Goal: Transaction & Acquisition: Obtain resource

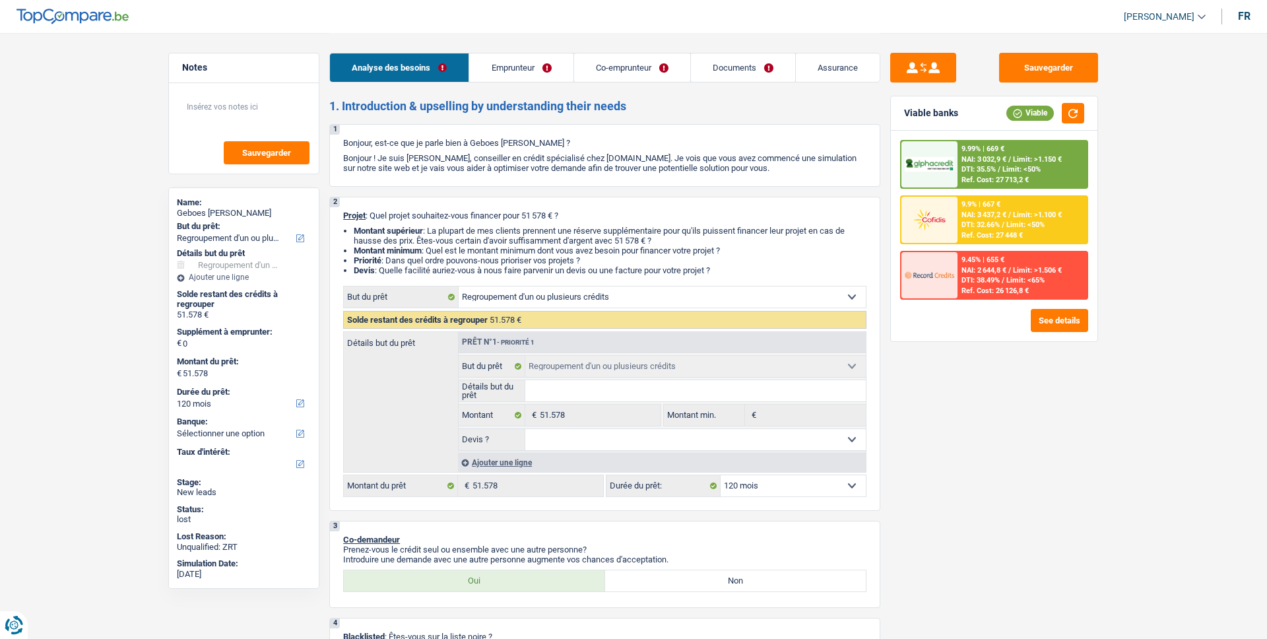
select select "refinancing"
select select "120"
select select "refinancing"
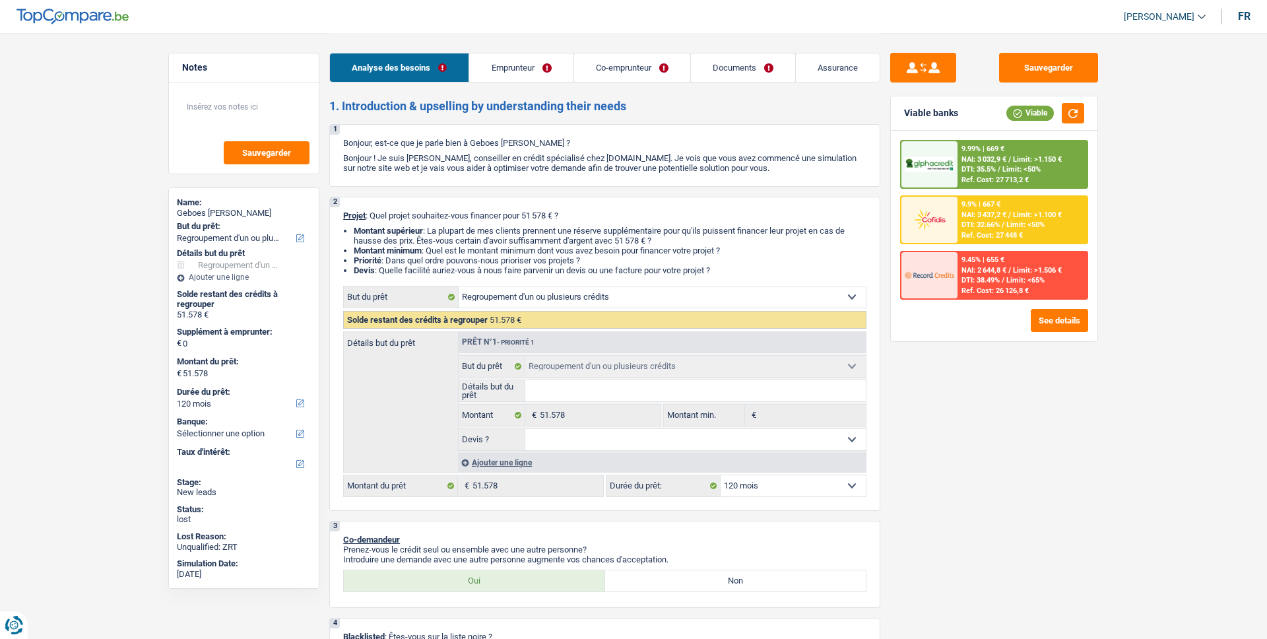
select select "120"
select select "worker"
select select "familyAllowances"
select select "netSalary"
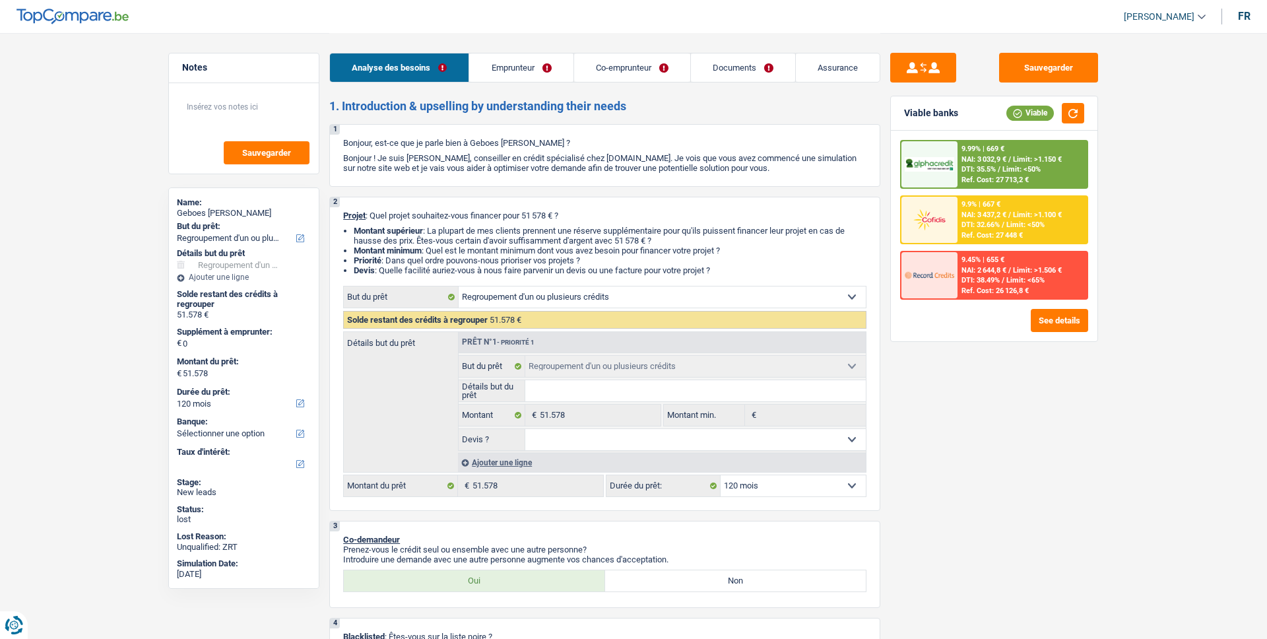
select select "netSalary"
select select "rents"
select select "creditConsolidation"
select select "120"
select select "cardOrCredit"
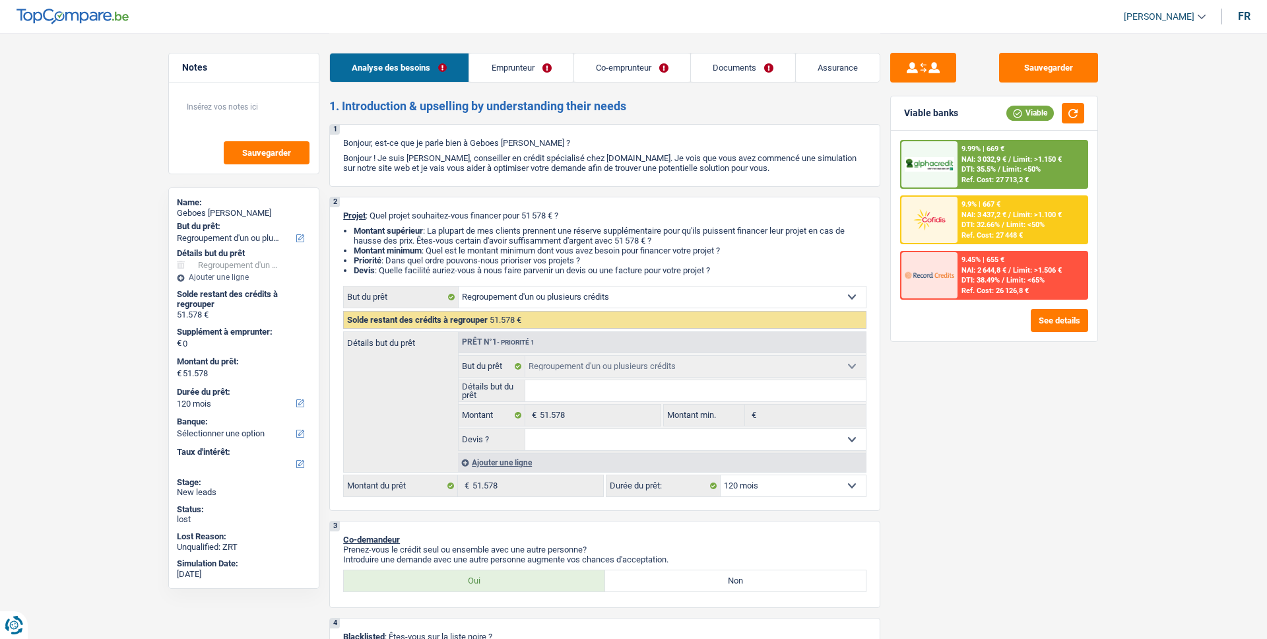
select select "refinancing"
select select "120"
select select "worker"
select select "netSalary"
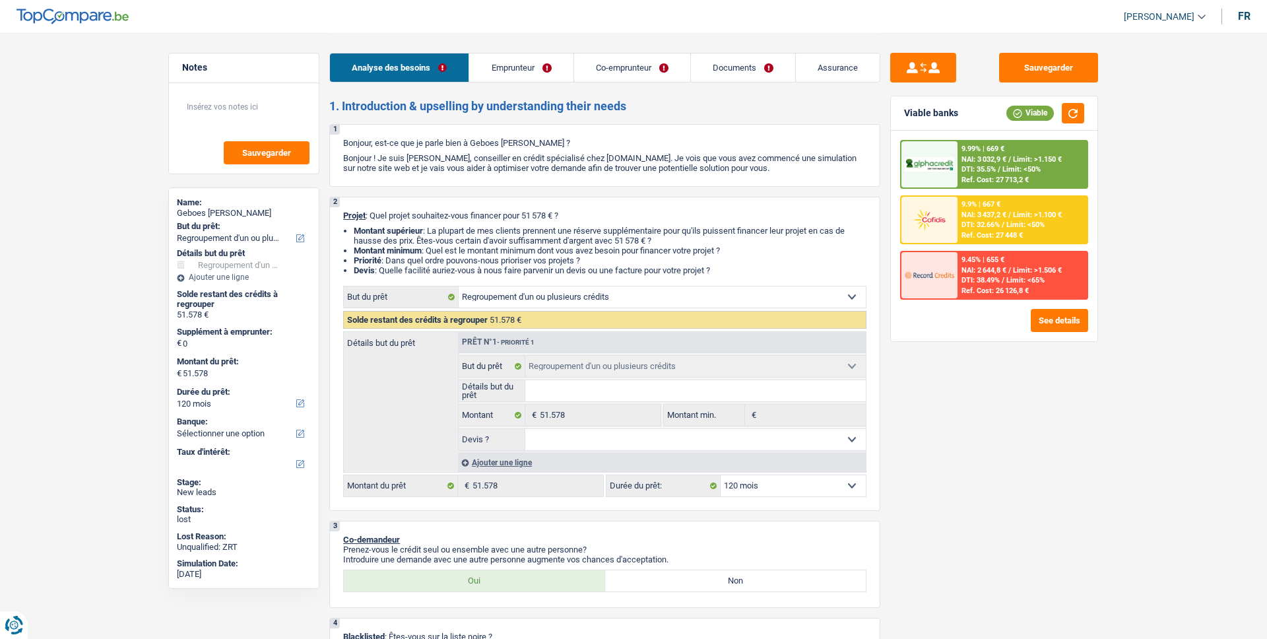
select select "BE"
click at [529, 68] on link "Emprunteur" at bounding box center [521, 67] width 104 height 28
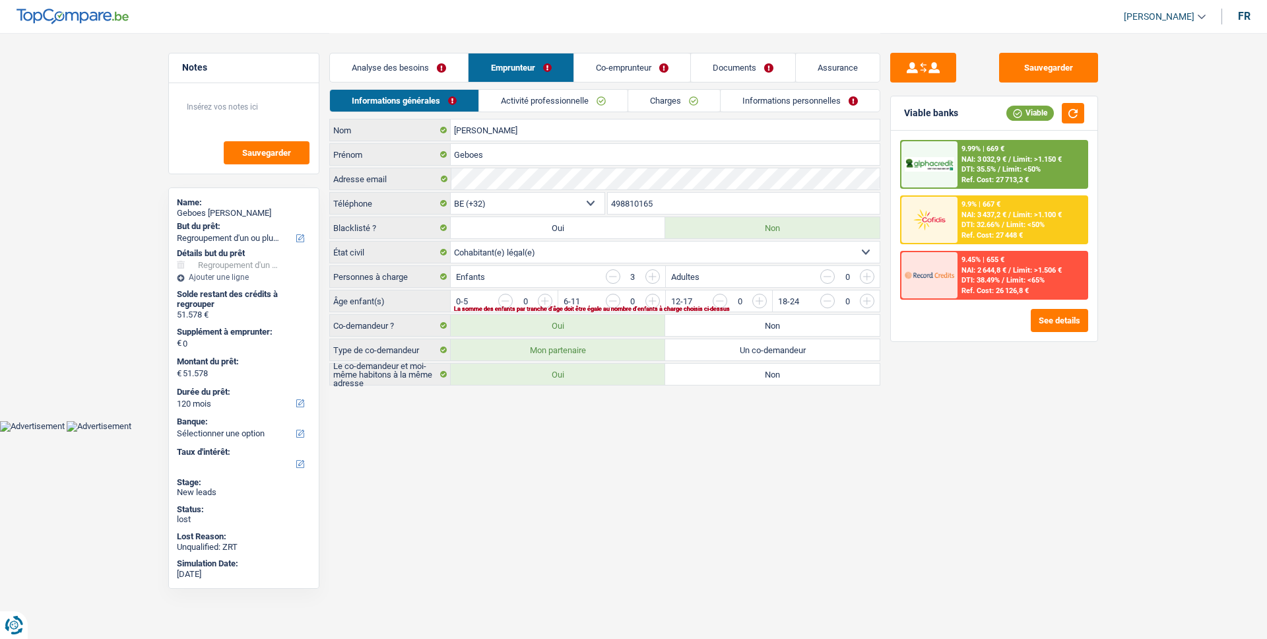
click at [556, 100] on link "Activité professionnelle" at bounding box center [553, 101] width 148 height 22
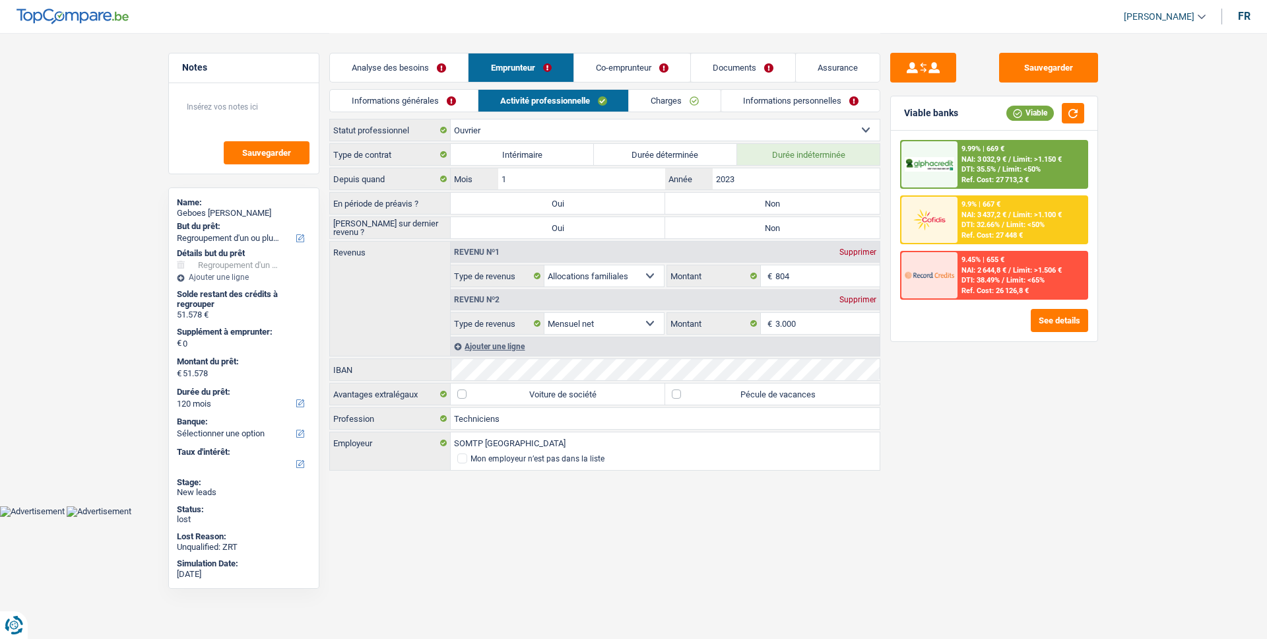
click at [606, 70] on link "Co-emprunteur" at bounding box center [632, 67] width 116 height 28
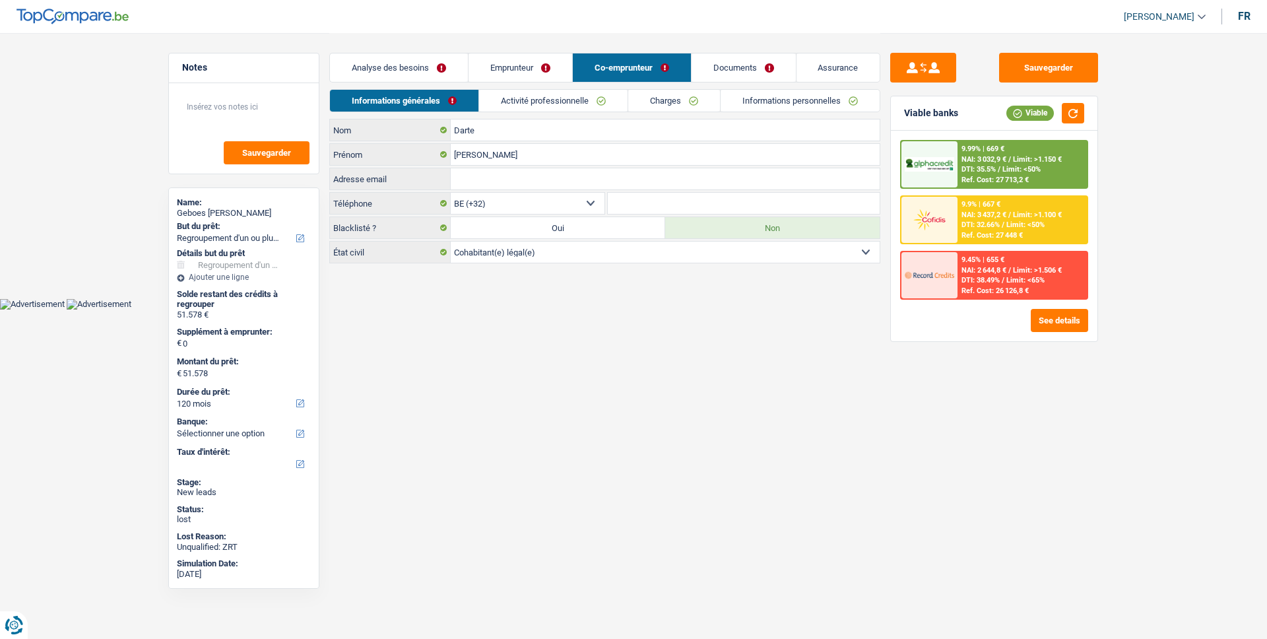
click at [600, 98] on link "Activité professionnelle" at bounding box center [553, 101] width 148 height 22
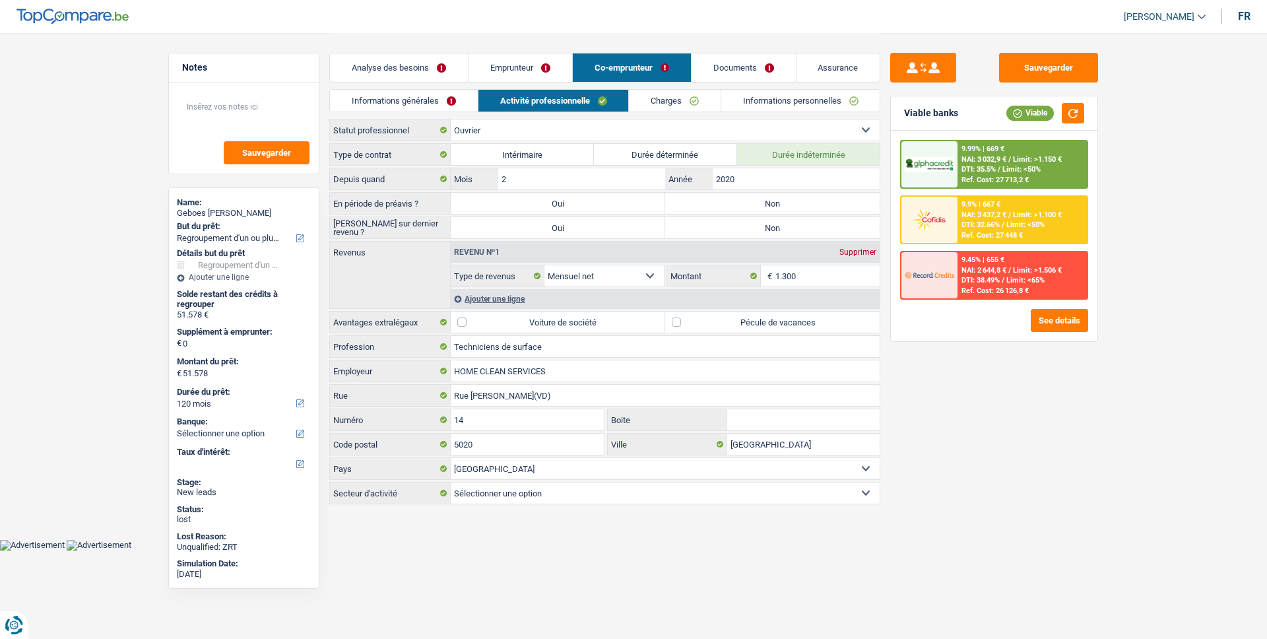
click at [1072, 341] on div "Viable banks Viable 9.99% | 669 € NAI: 3 032,9 € / Limit: >1.150 € DTI: 35.5% /…" at bounding box center [994, 219] width 208 height 246
click at [1076, 333] on div "9.99% | 669 € NAI: 3 032,9 € / Limit: >1.150 € DTI: 35.5% / Limit: <50% Ref. Co…" at bounding box center [994, 236] width 207 height 210
click at [1076, 324] on button "See details" at bounding box center [1059, 320] width 57 height 23
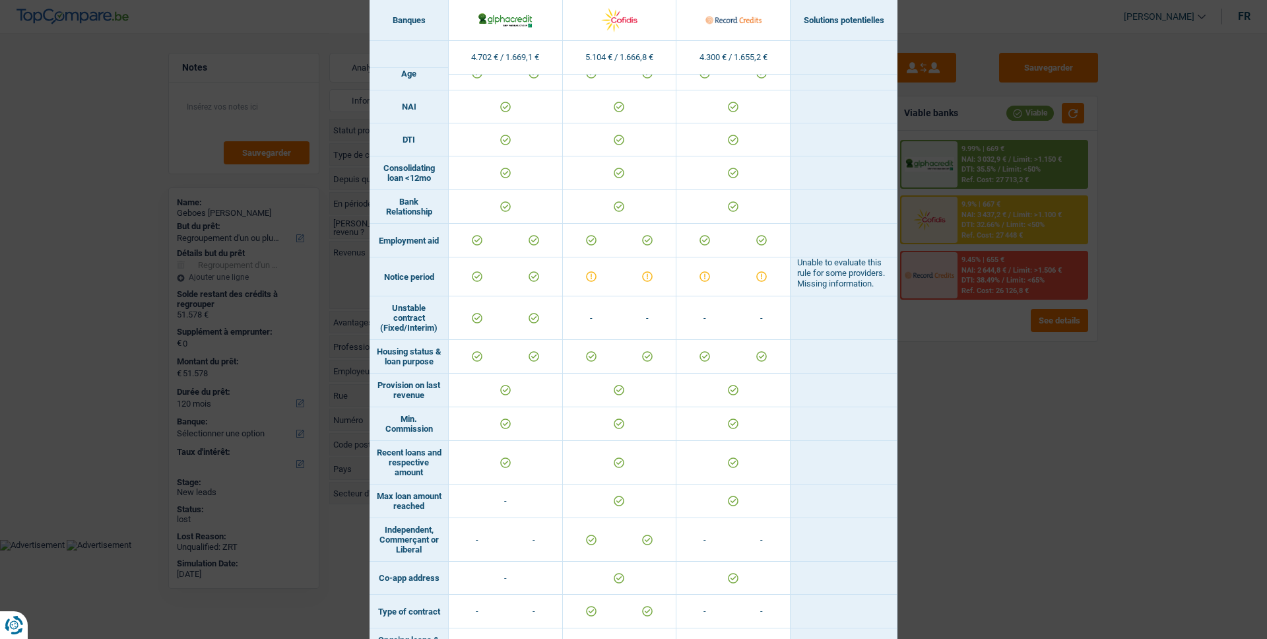
scroll to position [667, 0]
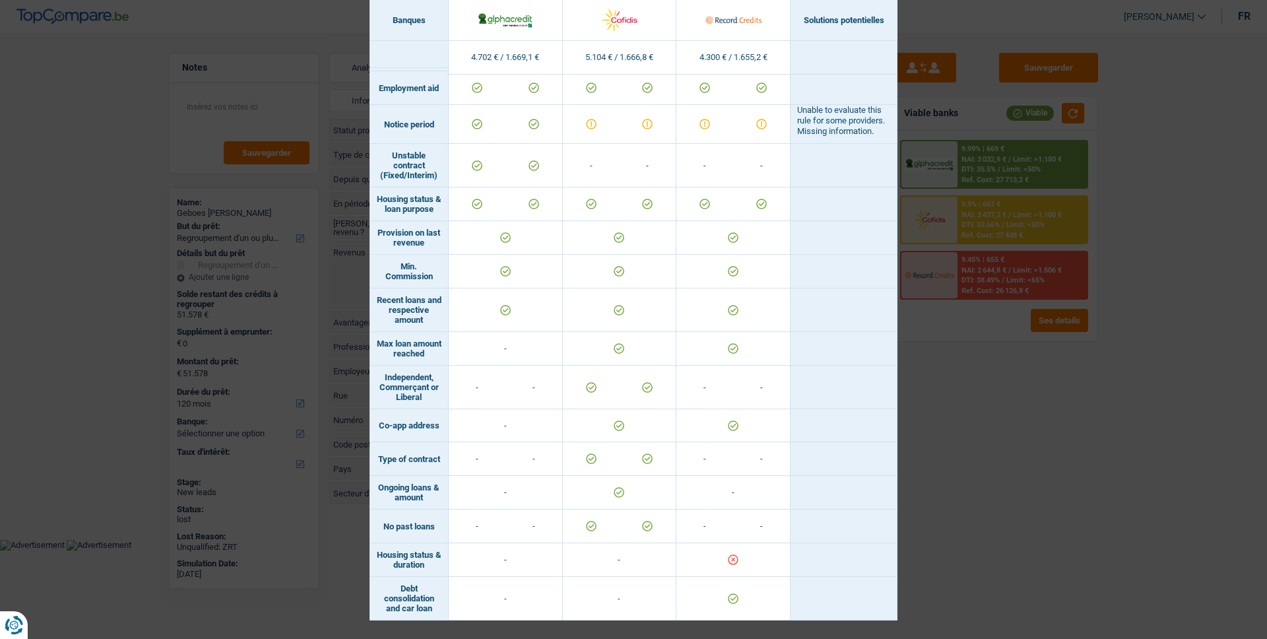
click at [982, 436] on div "Banks conditions × Banques Solutions potentielles Revenus / Charges 4.702 € / 1…" at bounding box center [633, 319] width 1267 height 639
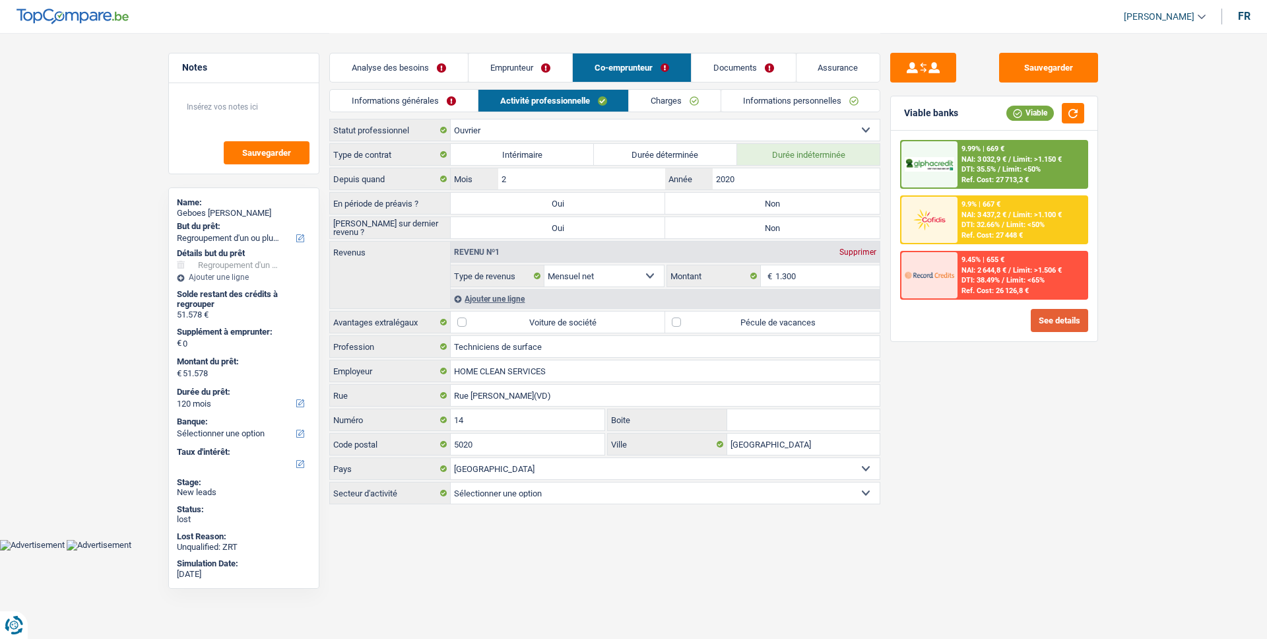
click at [1078, 326] on button "See details" at bounding box center [1059, 320] width 57 height 23
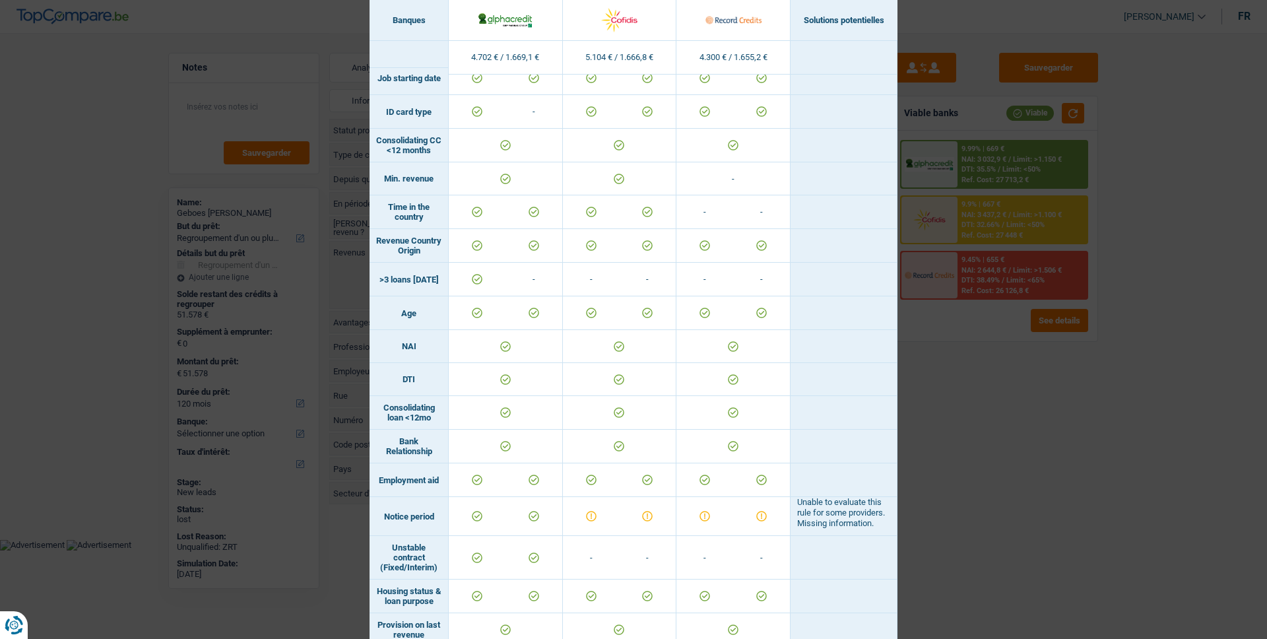
scroll to position [0, 0]
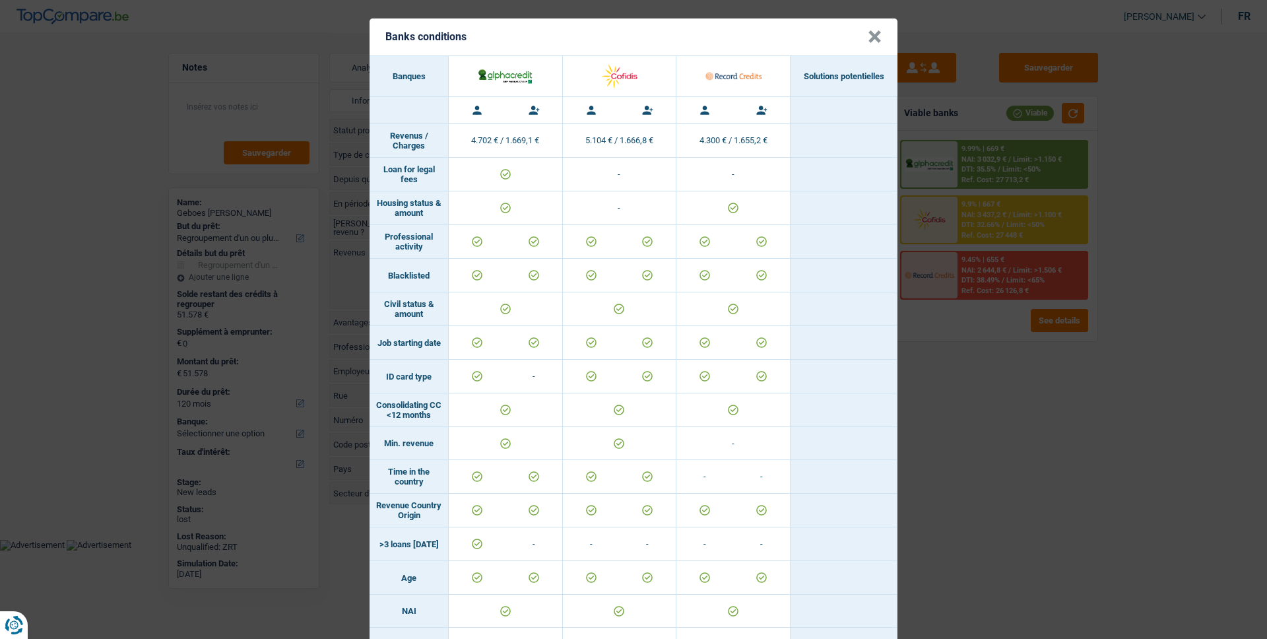
click at [880, 18] on header "Banks conditions ×" at bounding box center [634, 36] width 528 height 37
click at [876, 42] on button "×" at bounding box center [875, 36] width 14 height 13
